Goal: Find specific page/section: Find specific page/section

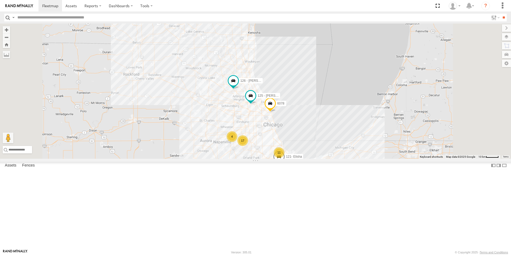
click at [0, 0] on div at bounding box center [0, 0] width 0 height 0
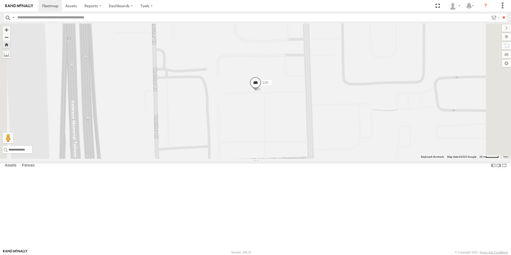
click at [0, 0] on div at bounding box center [0, 0] width 0 height 0
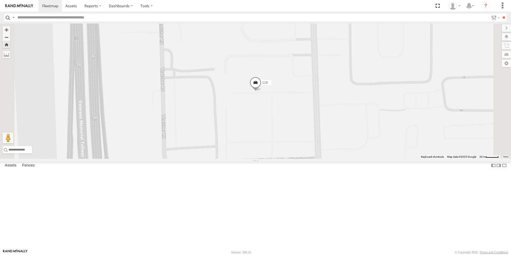
click at [64, 15] on input "text" at bounding box center [251, 18] width 473 height 8
type input "***"
click at [500, 14] on input "**" at bounding box center [503, 18] width 6 height 8
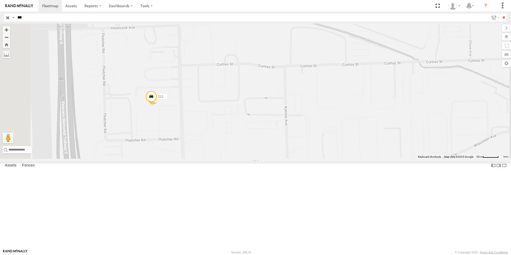
click at [9, 19] on input "button" at bounding box center [7, 18] width 7 height 8
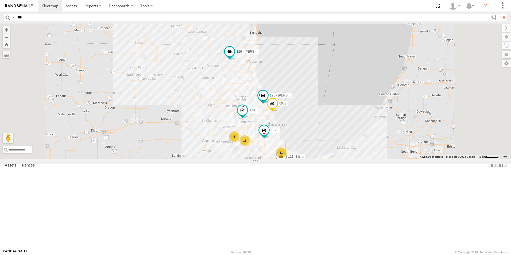
click at [0, 0] on div at bounding box center [0, 0] width 0 height 0
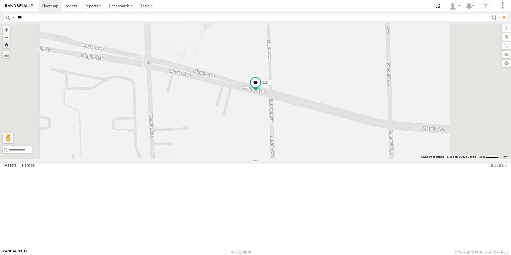
click at [0, 0] on div at bounding box center [0, 0] width 0 height 0
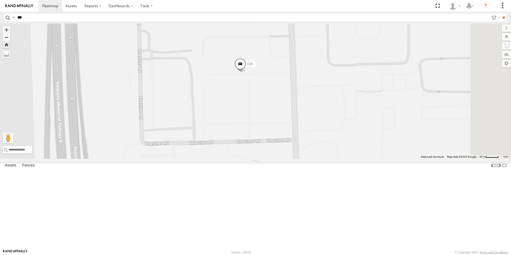
drag, startPoint x: 390, startPoint y: 137, endPoint x: 374, endPoint y: 122, distance: 21.7
click at [374, 122] on div "119" at bounding box center [255, 90] width 511 height 135
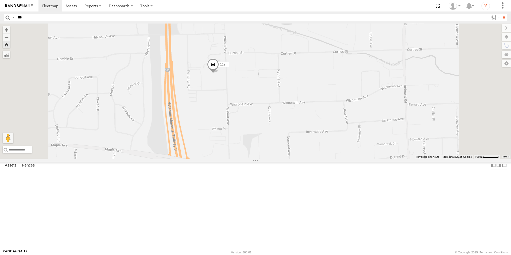
click at [0, 0] on div at bounding box center [0, 0] width 0 height 0
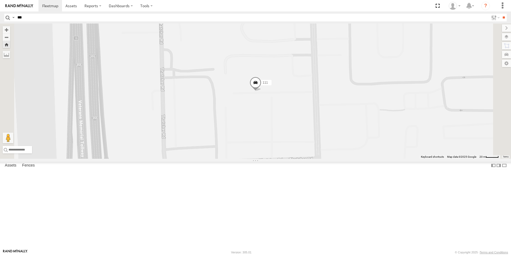
click at [18, 3] on link at bounding box center [19, 5] width 38 height 11
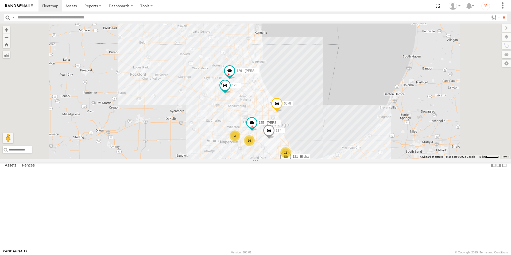
scroll to position [80, 0]
click at [0, 0] on div at bounding box center [0, 0] width 0 height 0
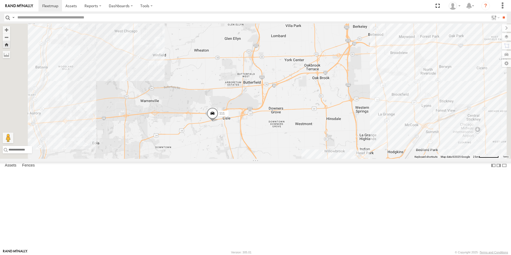
click at [7, 1] on link at bounding box center [19, 5] width 38 height 11
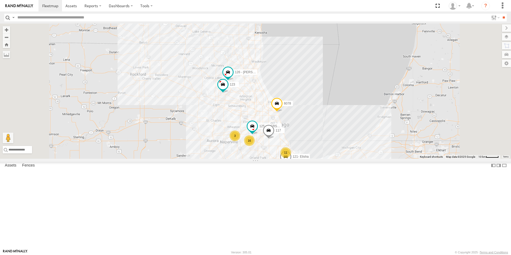
click at [22, 8] on link at bounding box center [19, 5] width 38 height 11
click at [0, 0] on div at bounding box center [0, 0] width 0 height 0
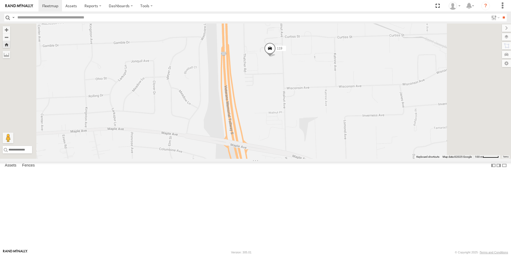
click at [0, 0] on div at bounding box center [0, 0] width 0 height 0
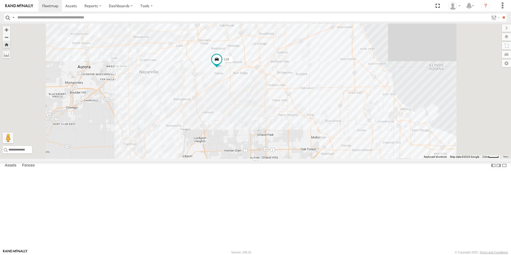
click at [18, 4] on img at bounding box center [19, 6] width 28 height 4
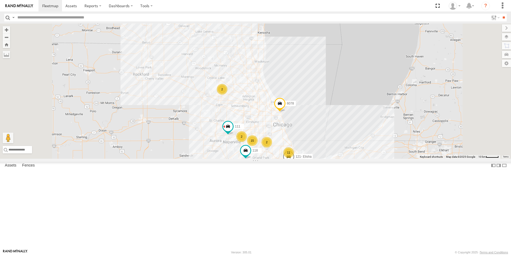
click at [0, 0] on div at bounding box center [0, 0] width 0 height 0
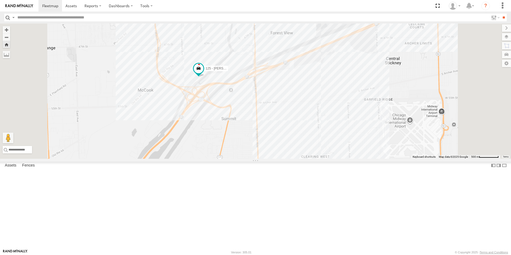
click at [23, 6] on img at bounding box center [19, 6] width 28 height 4
